Goal: Register for event/course

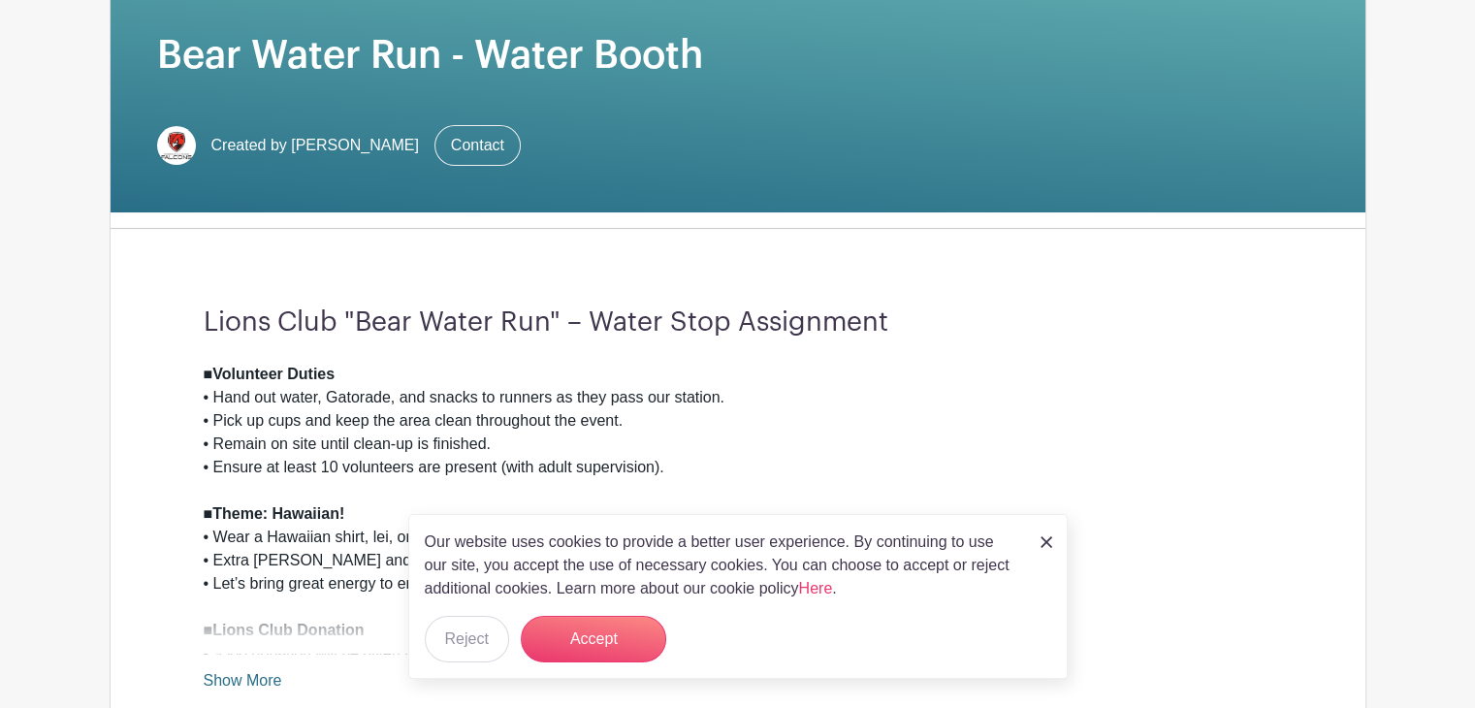
scroll to position [483, 0]
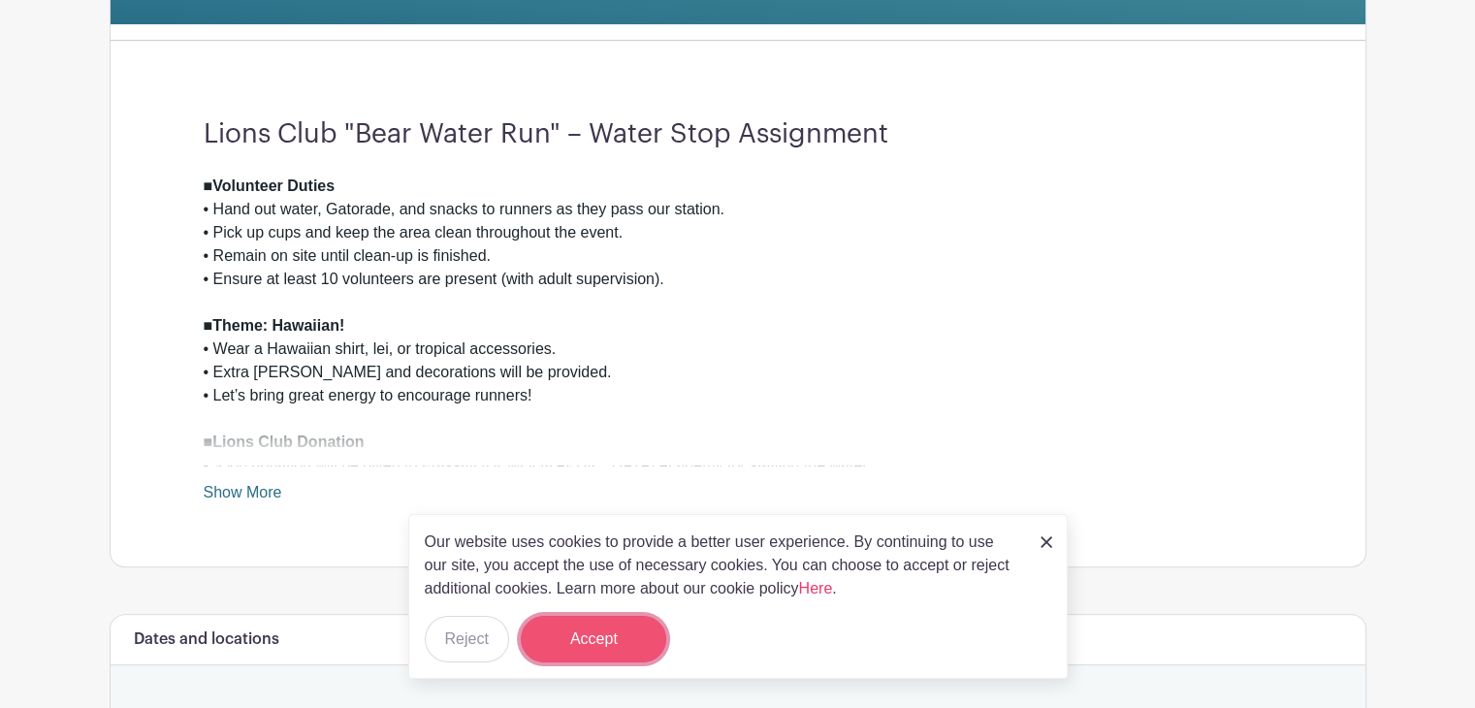
click at [601, 647] on button "Accept" at bounding box center [594, 639] width 146 height 47
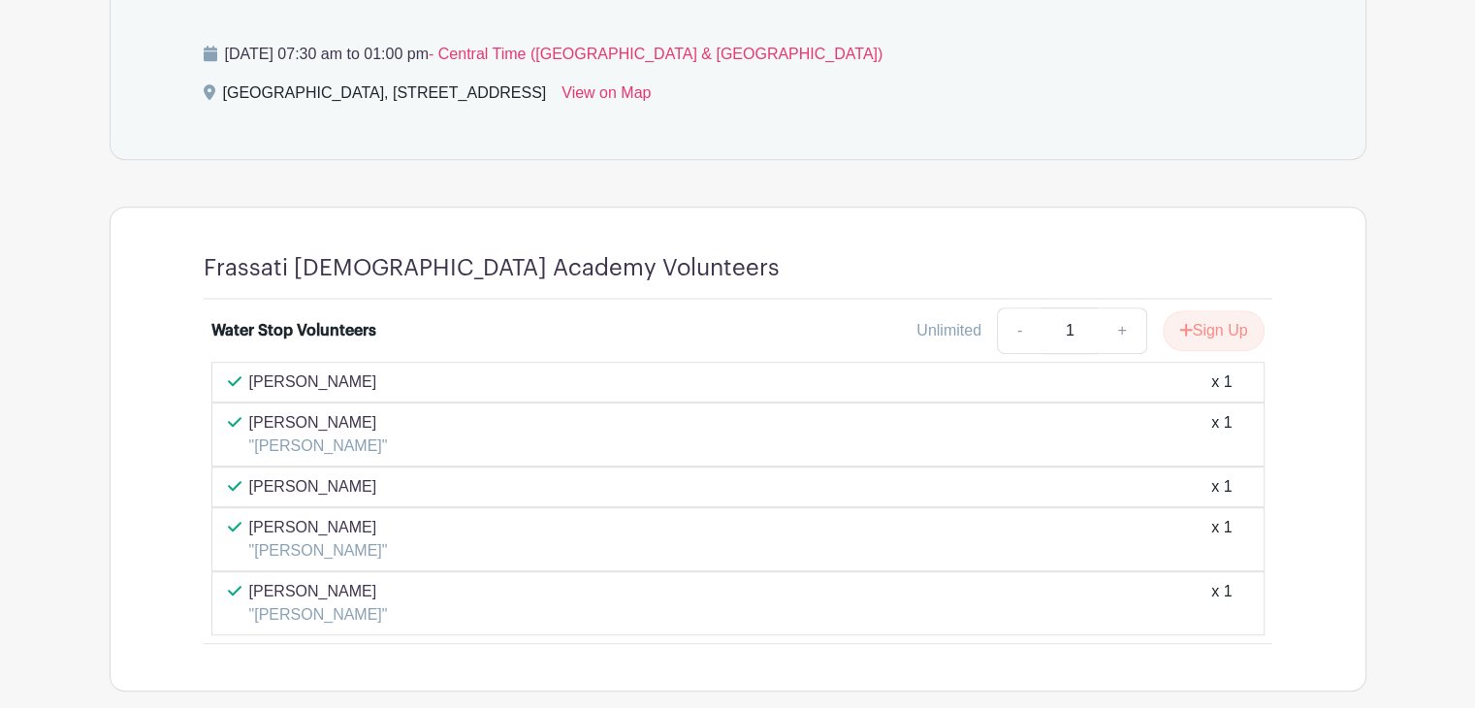
scroll to position [1252, 0]
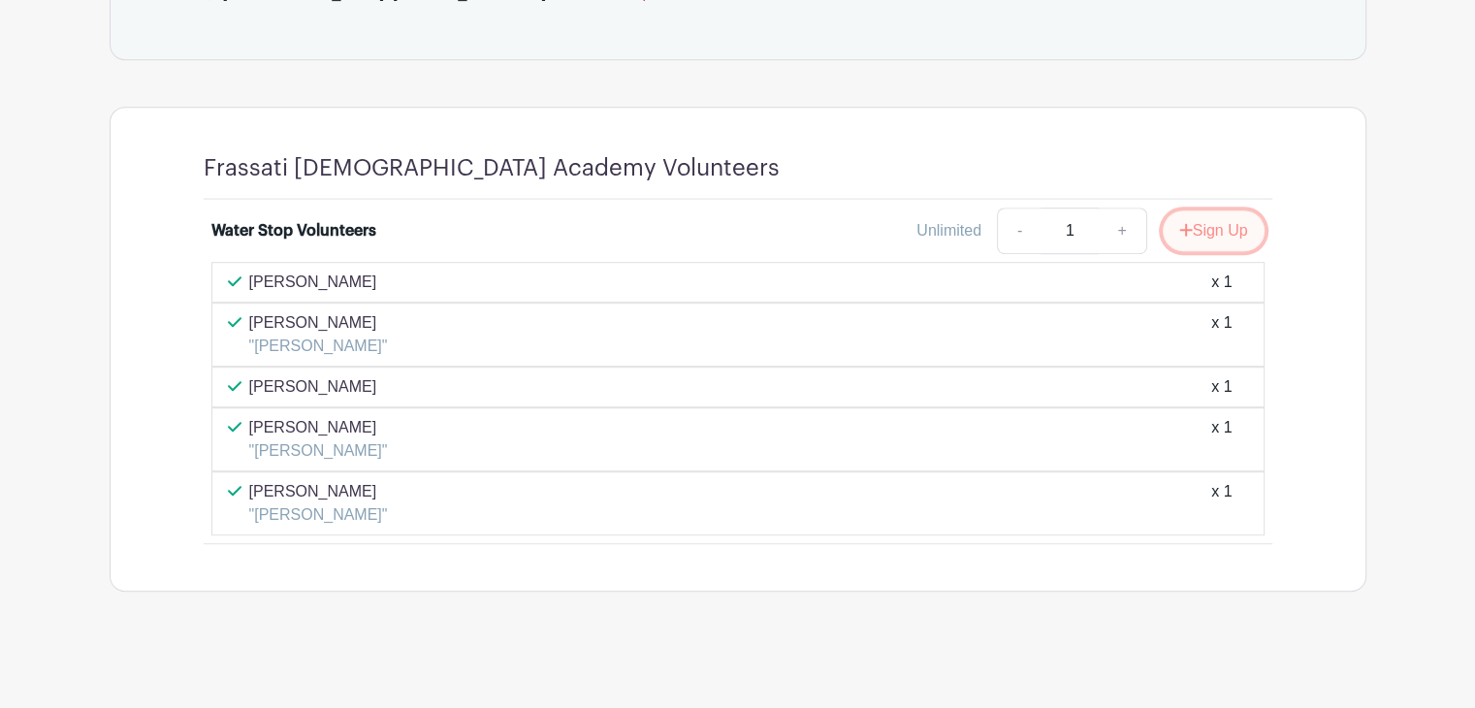
click at [1214, 226] on button "Sign Up" at bounding box center [1214, 230] width 102 height 41
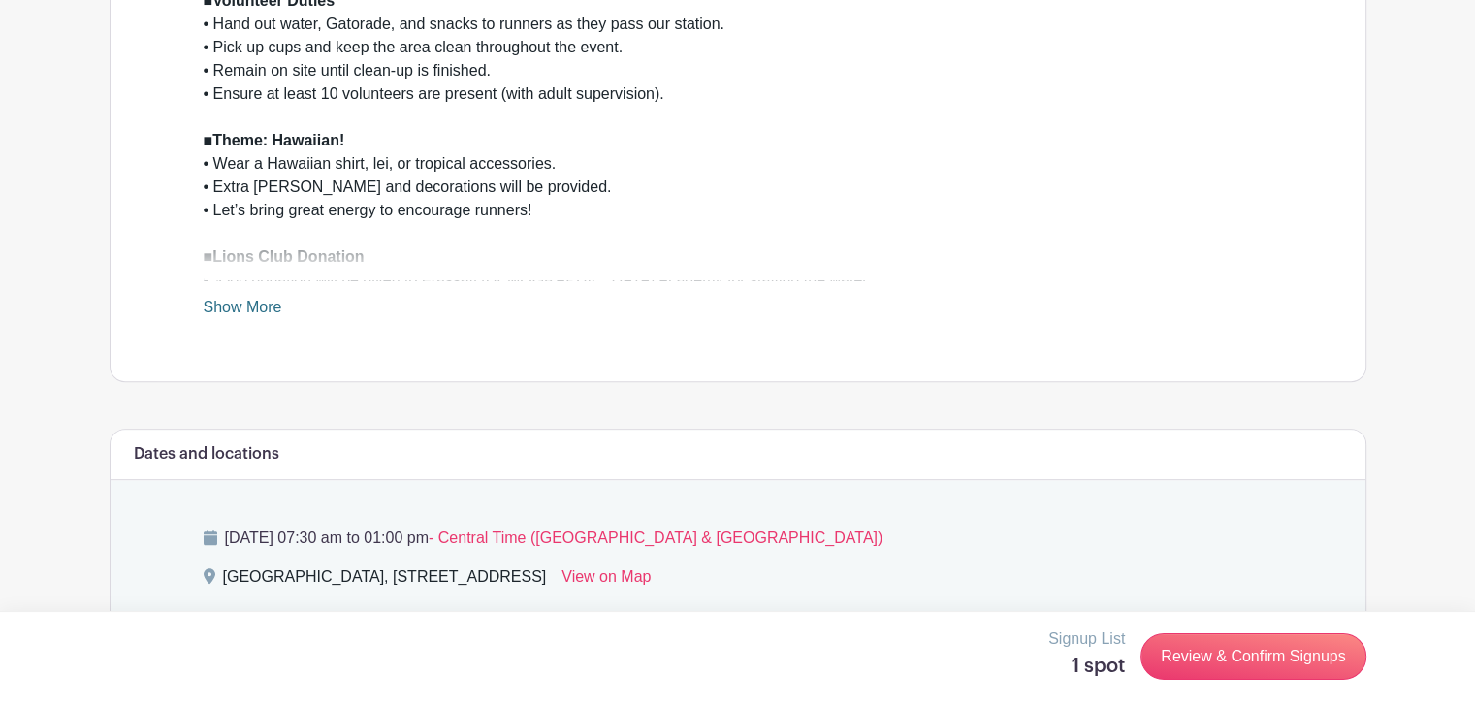
scroll to position [686, 0]
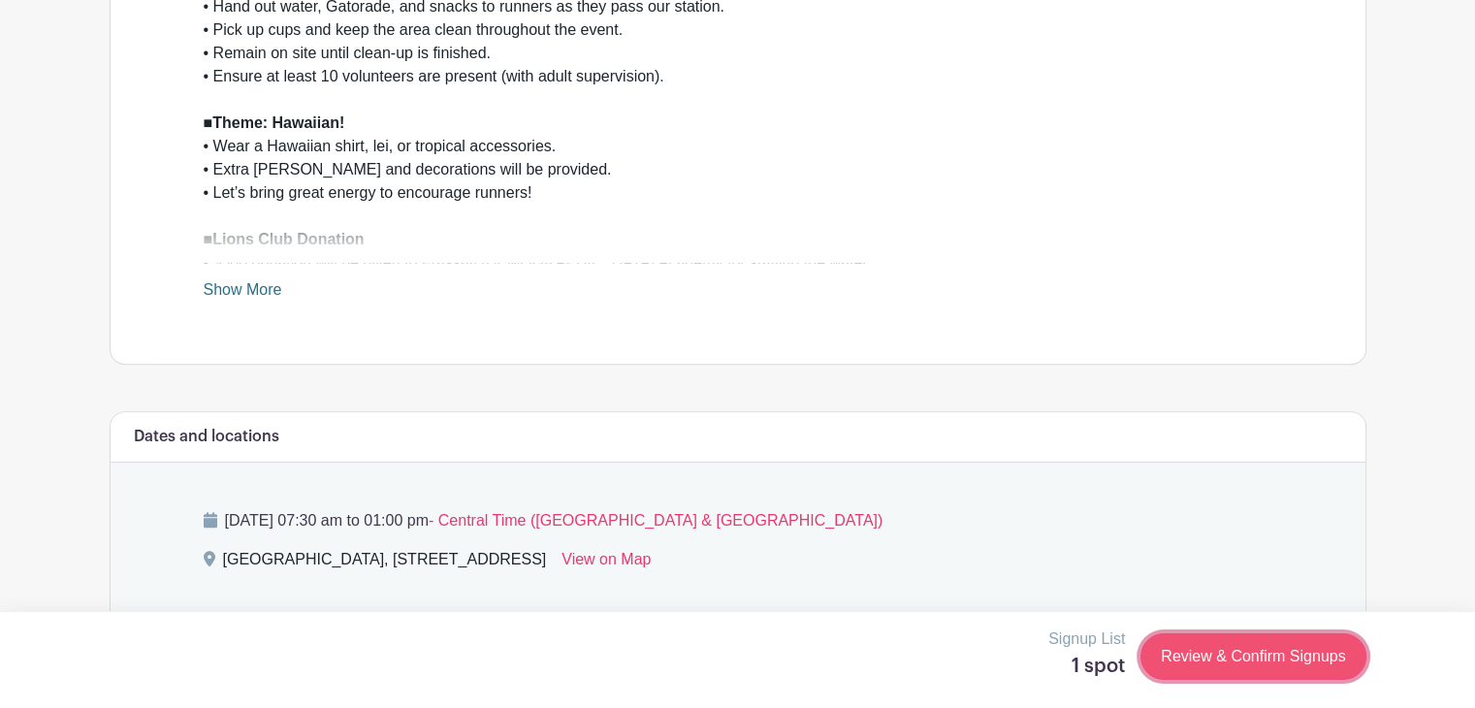
click at [1233, 654] on link "Review & Confirm Signups" at bounding box center [1253, 656] width 225 height 47
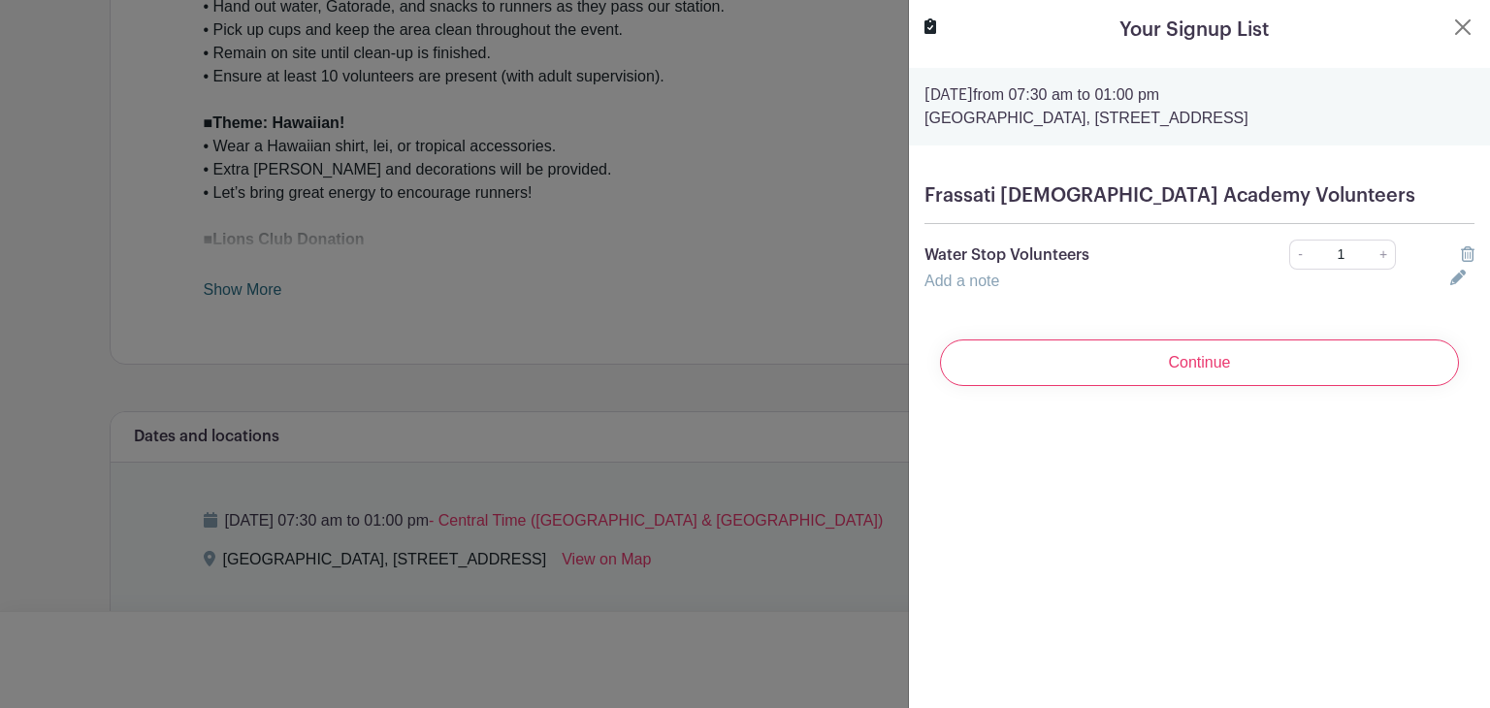
click at [987, 289] on link "Add a note" at bounding box center [961, 281] width 75 height 16
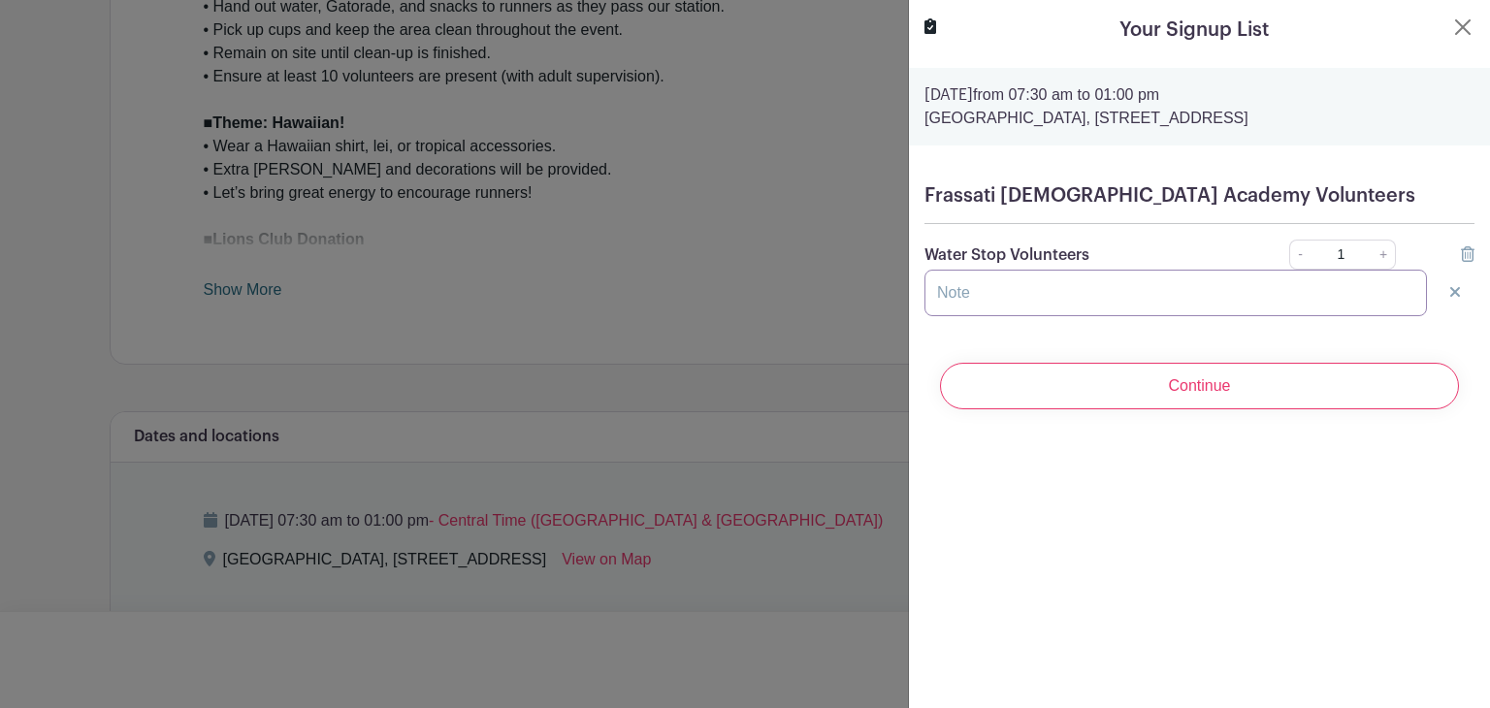
click at [966, 316] on input "text" at bounding box center [1175, 293] width 502 height 47
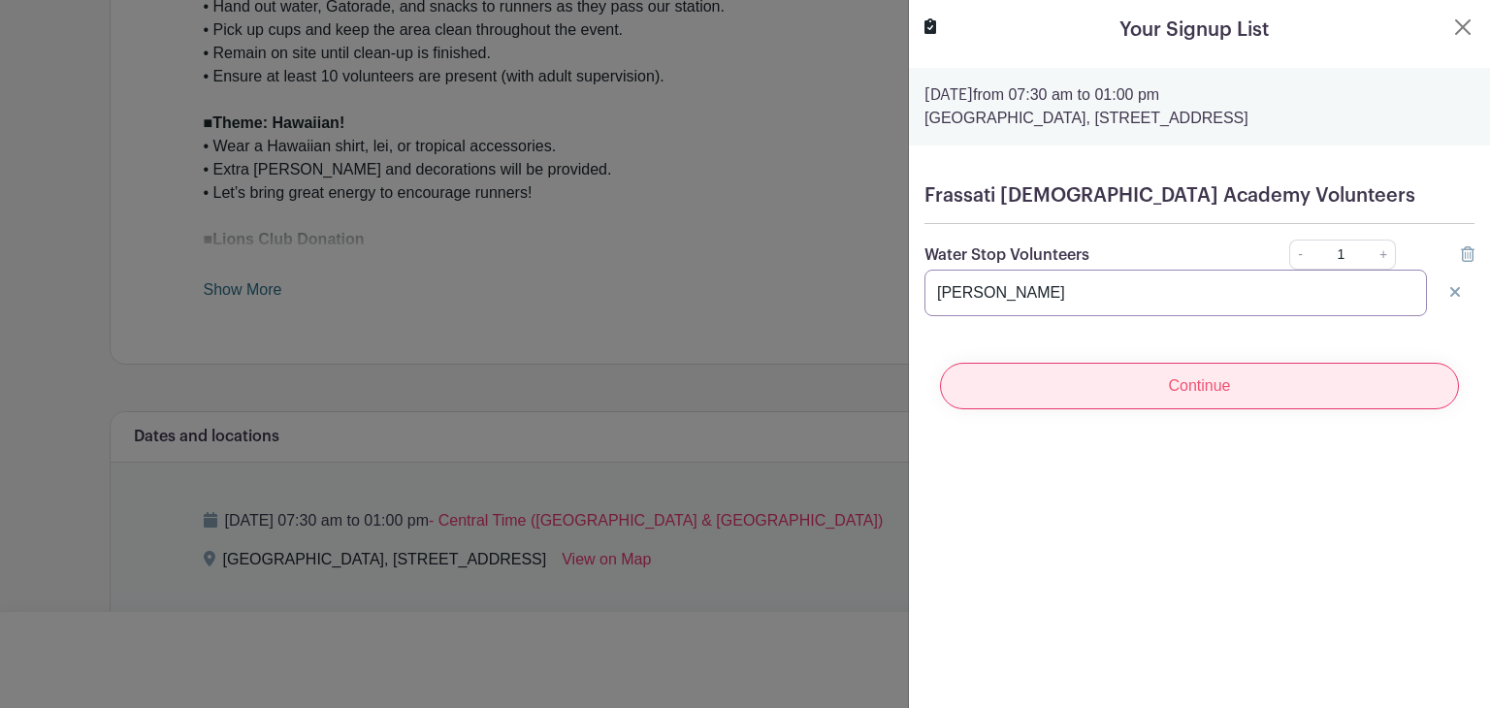
type input "[PERSON_NAME]"
click at [1191, 409] on input "Continue" at bounding box center [1199, 386] width 519 height 47
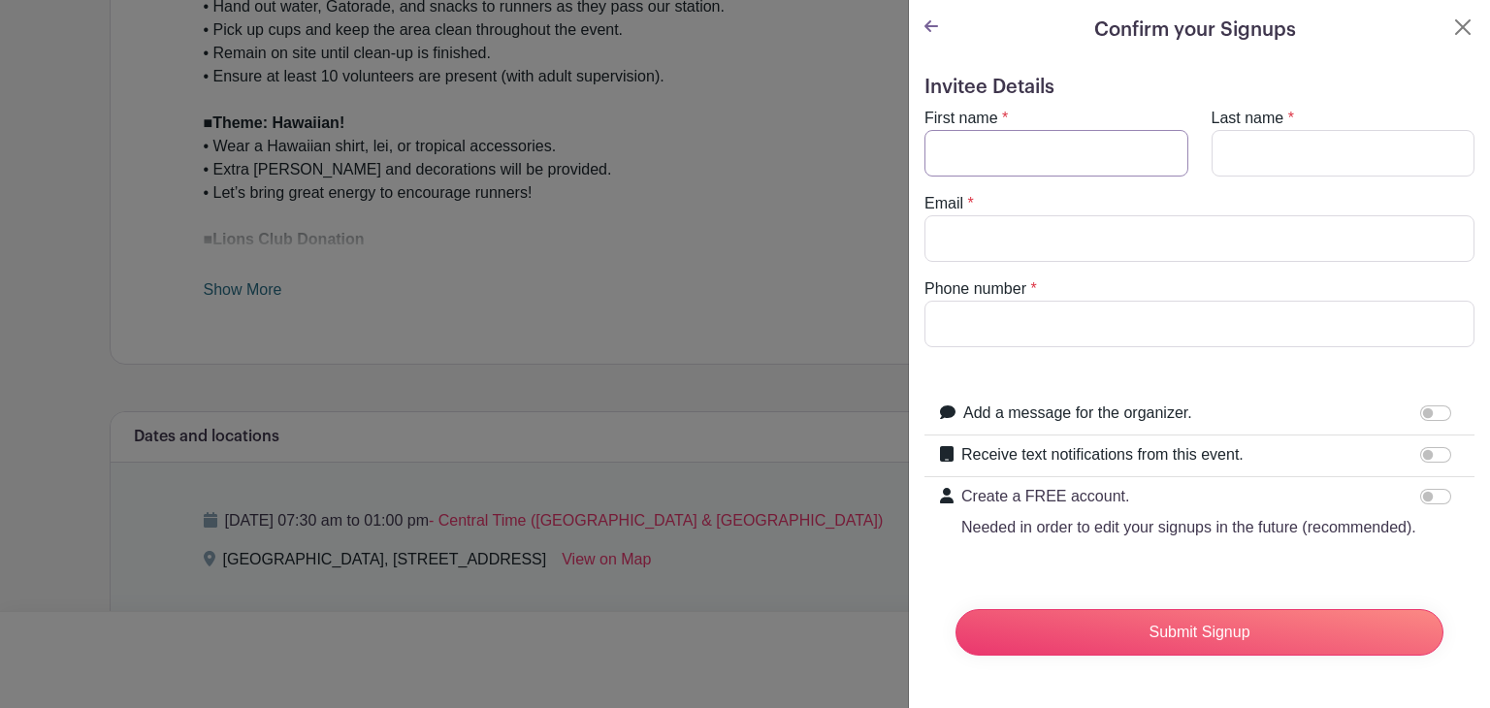
click at [966, 141] on input "First name" at bounding box center [1056, 153] width 264 height 47
type input "Jack"
type input "[PERSON_NAME]"
click at [960, 238] on input "Email" at bounding box center [1199, 238] width 550 height 47
type input "[EMAIL_ADDRESS][DOMAIN_NAME]"
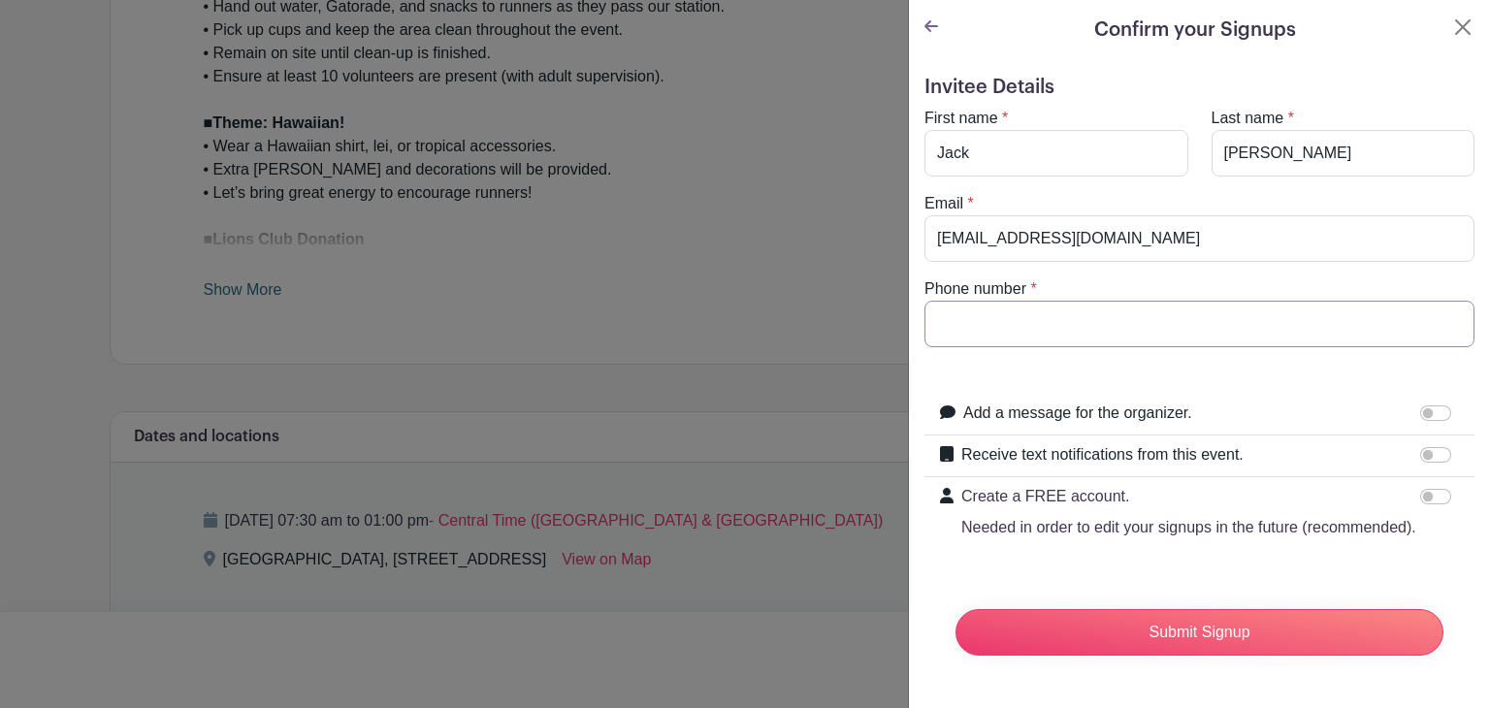
type input "6512106054"
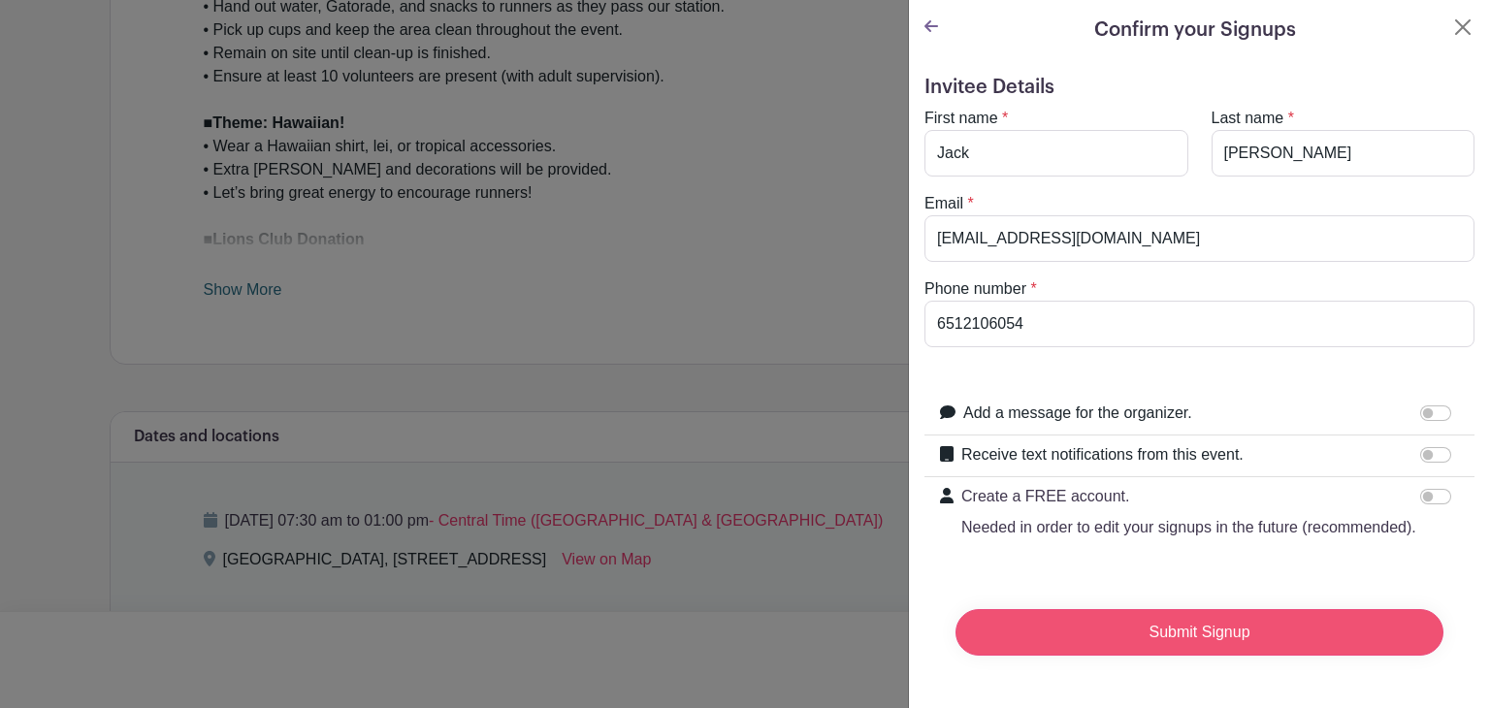
click at [1160, 652] on input "Submit Signup" at bounding box center [1199, 632] width 488 height 47
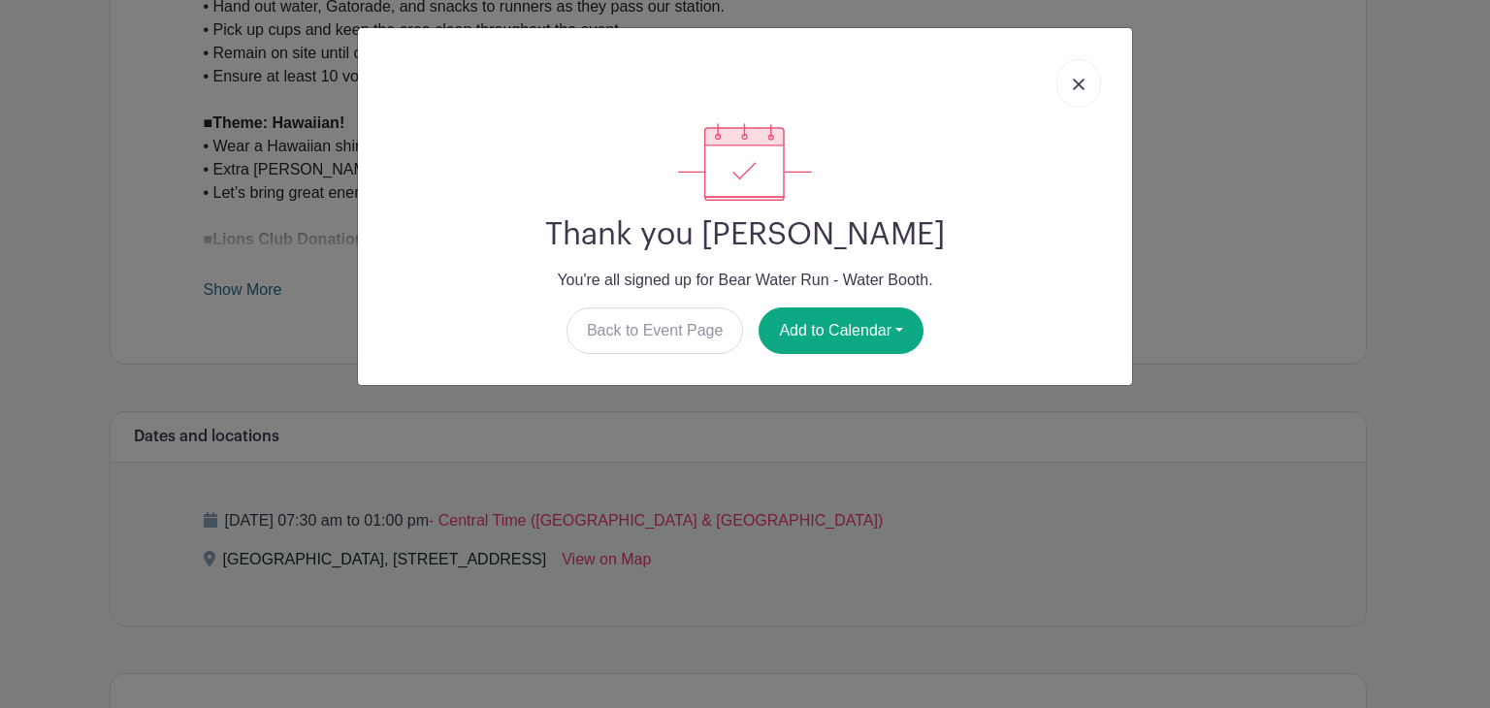
click at [1078, 84] on img at bounding box center [1079, 85] width 12 height 12
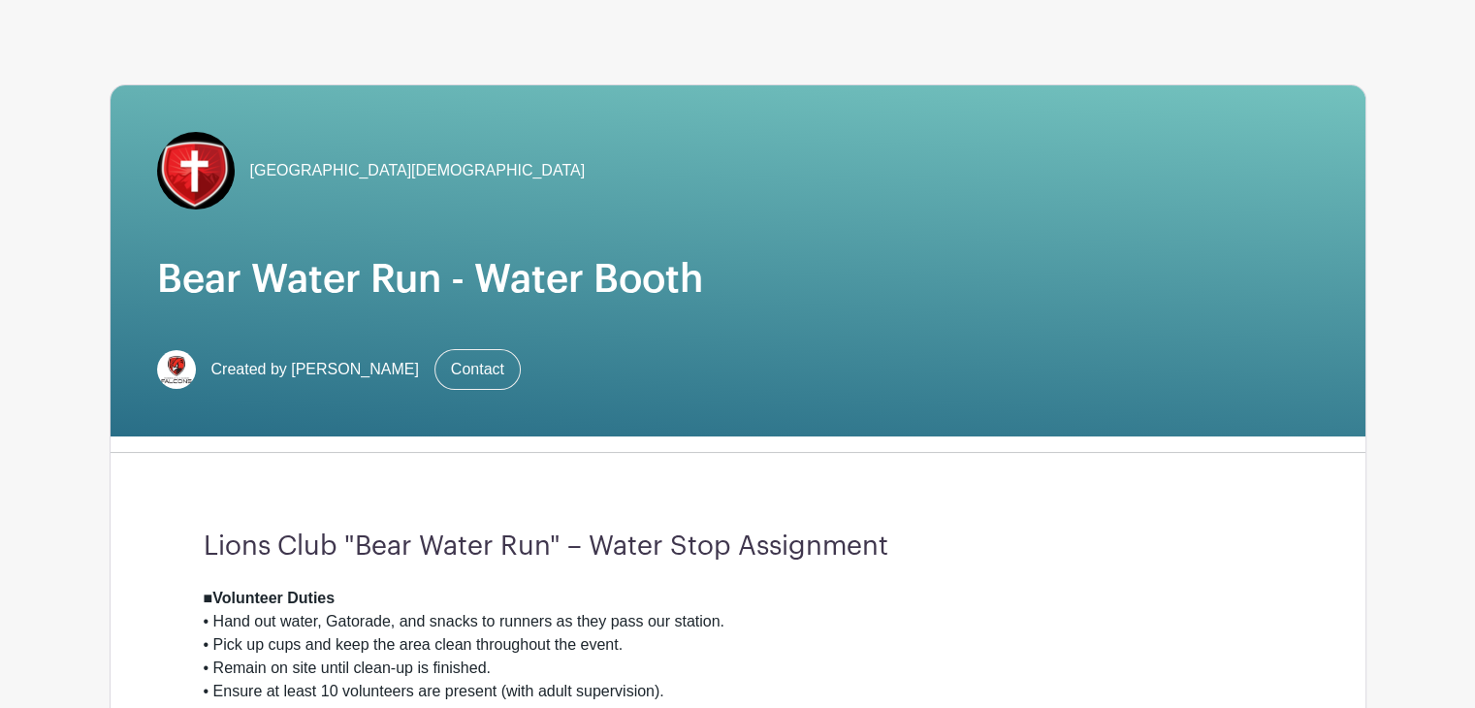
scroll to position [0, 0]
